Goal: Check status

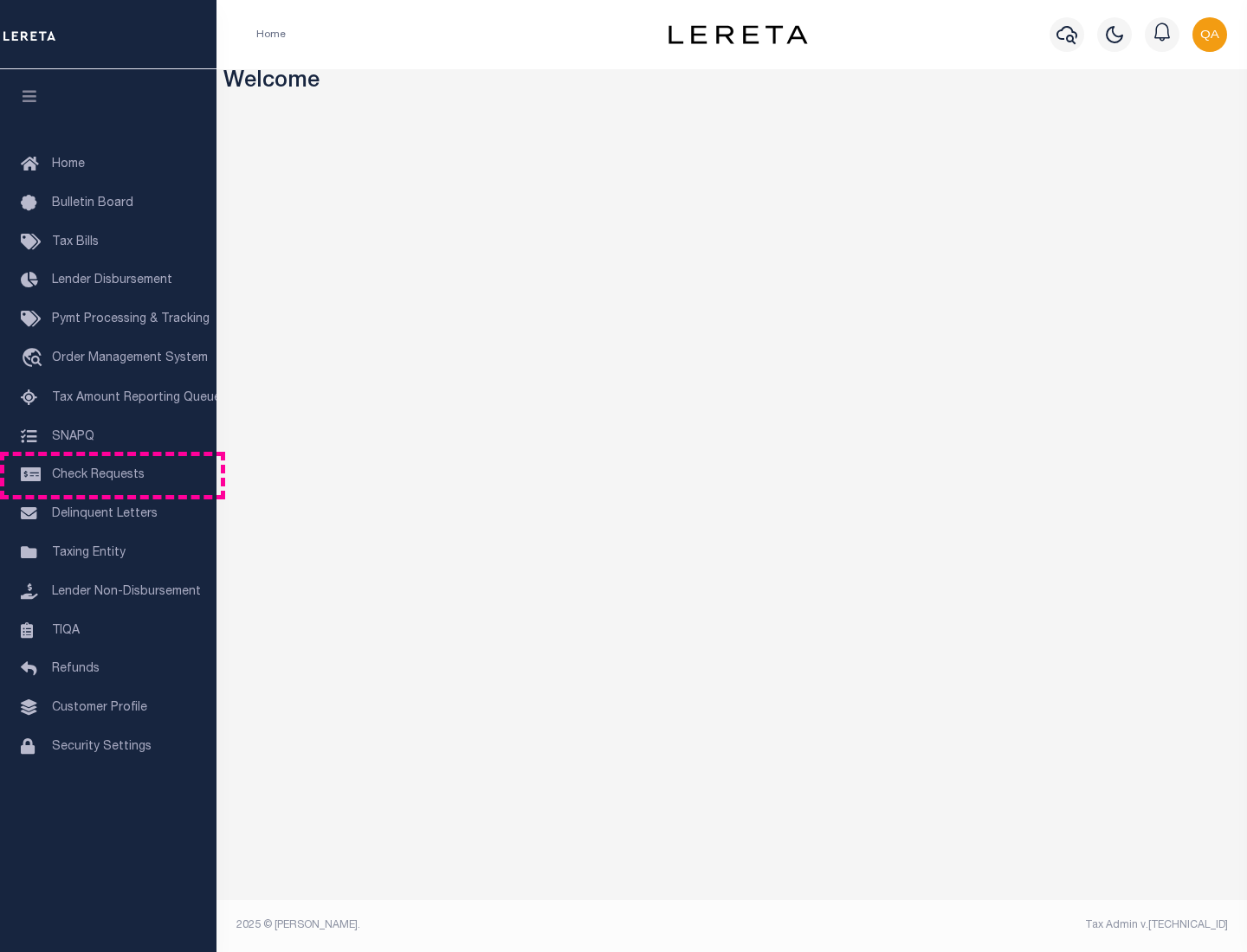
click at [108, 475] on span "Check Requests" at bounding box center [98, 475] width 93 height 12
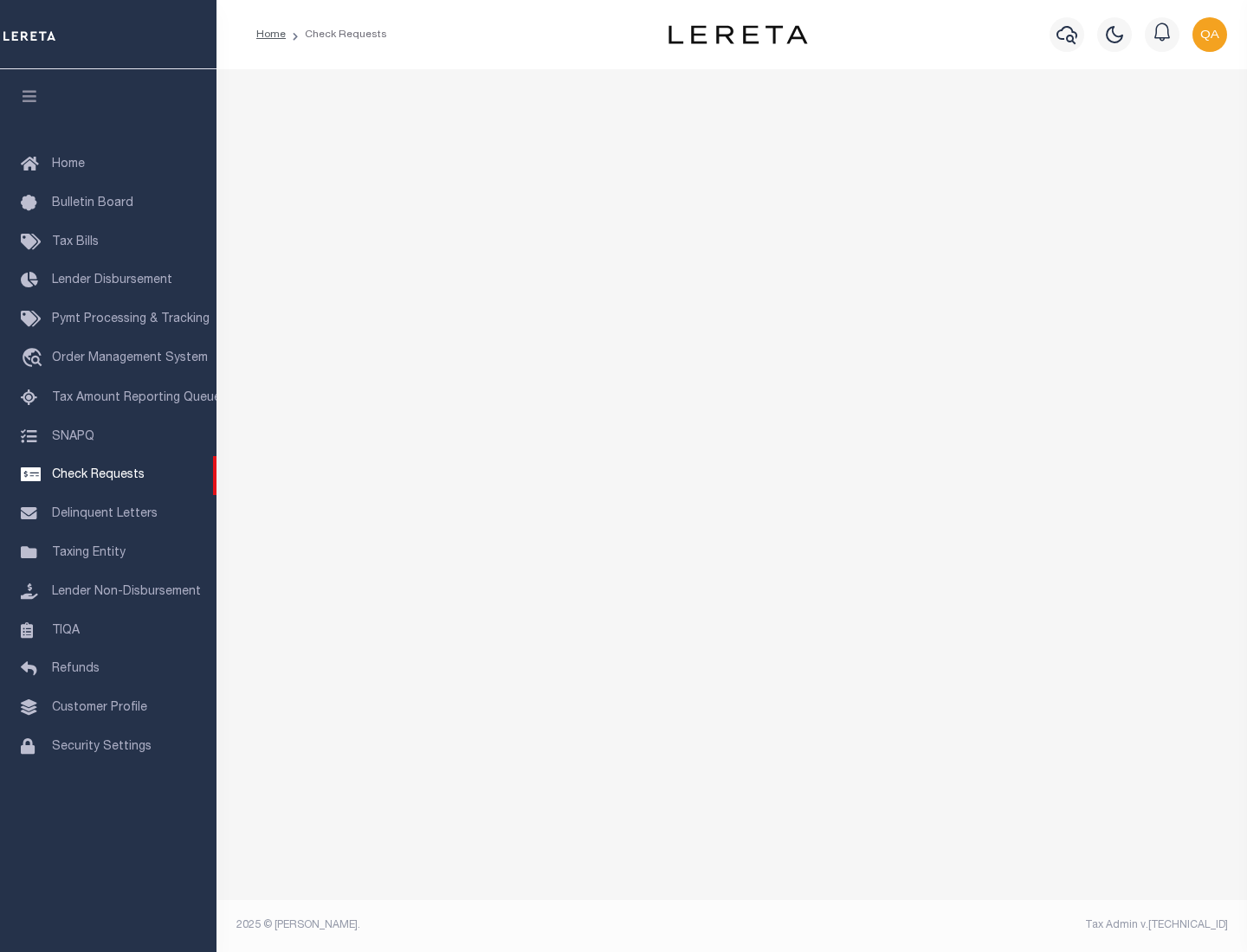
select select "50"
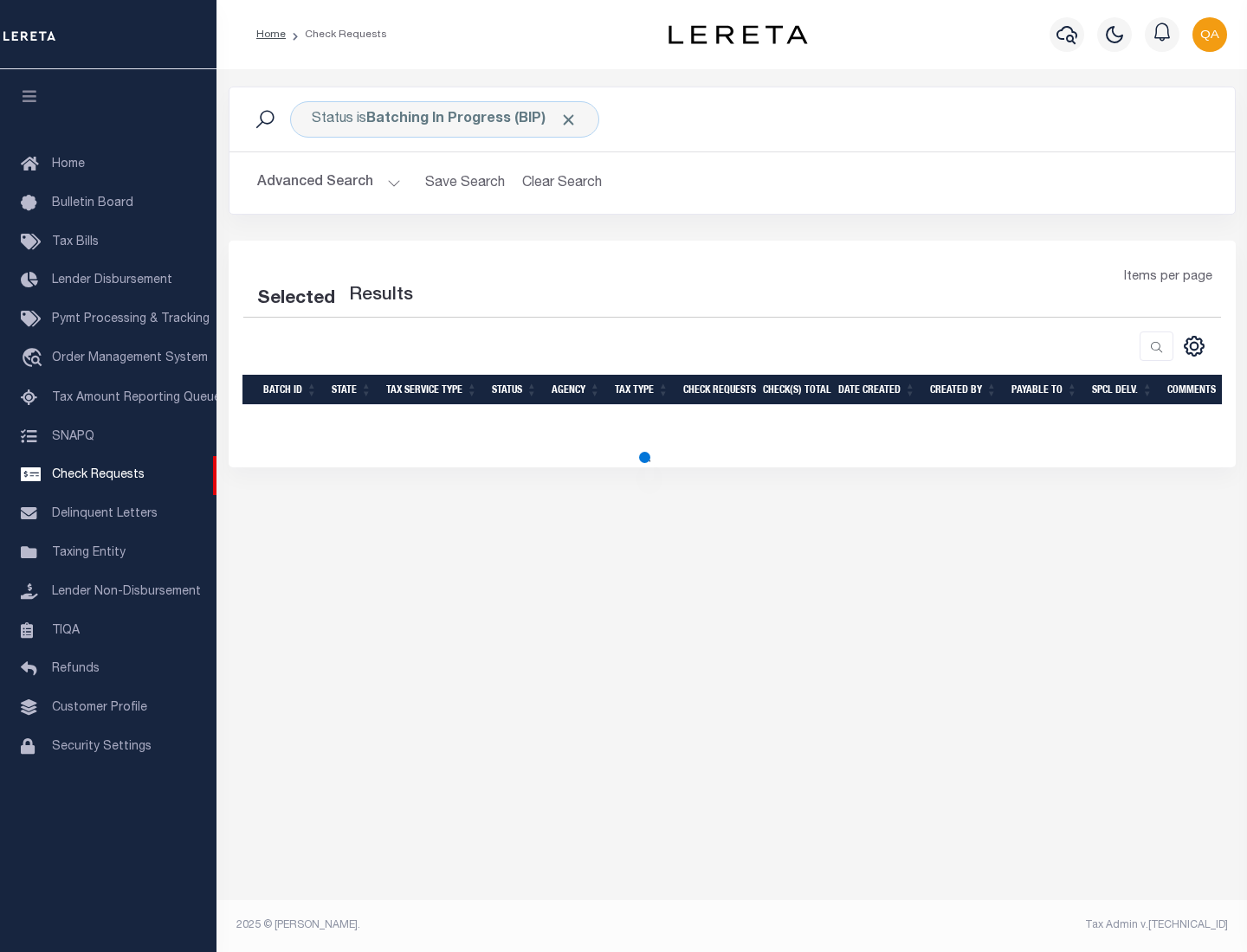
select select "50"
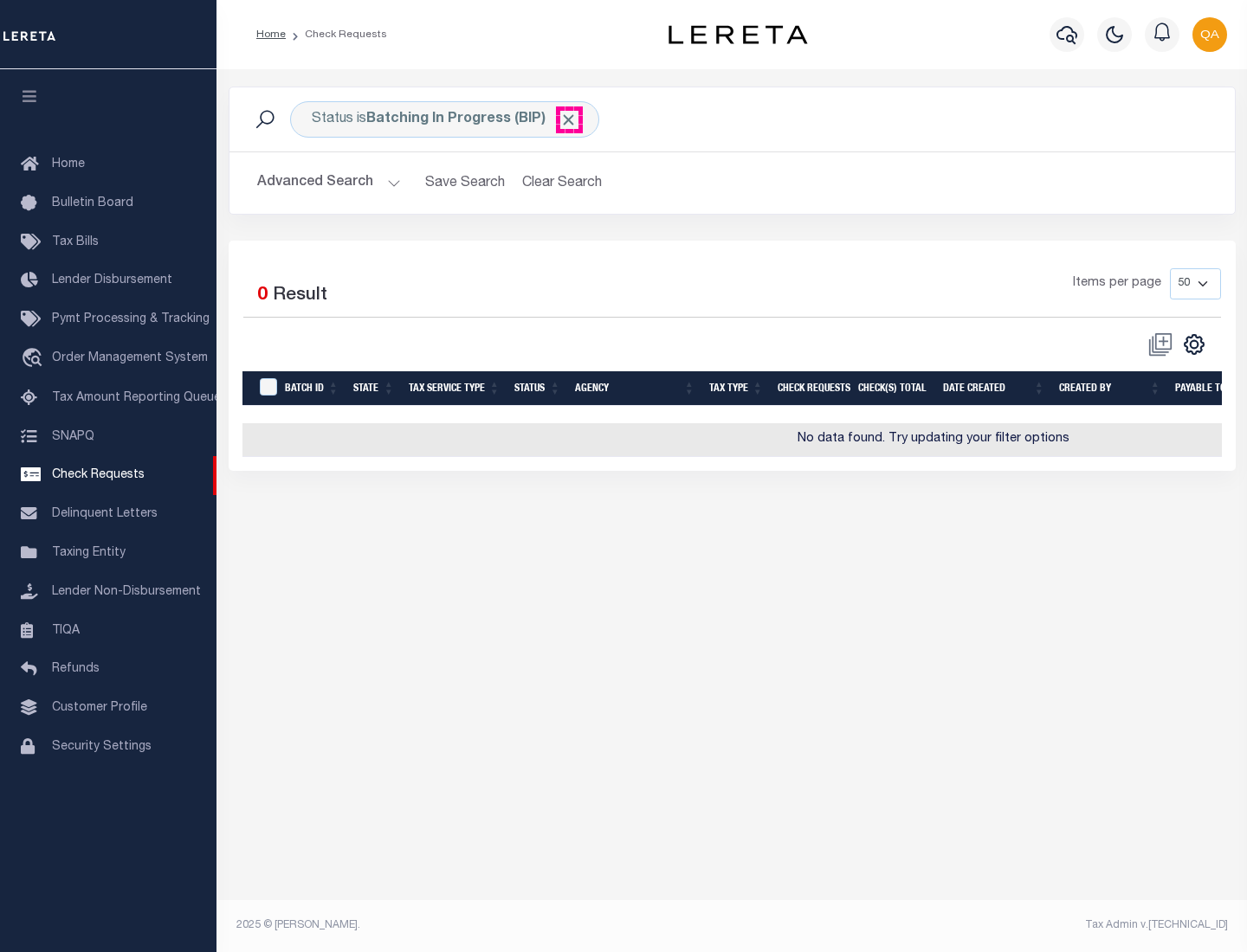
click at [569, 119] on span "Click to Remove" at bounding box center [568, 120] width 19 height 19
